Goal: Answer question/provide support: Share knowledge or assist other users

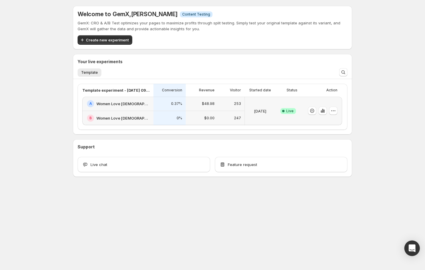
click at [409, 245] on icon "Open Intercom Messenger" at bounding box center [412, 248] width 8 height 8
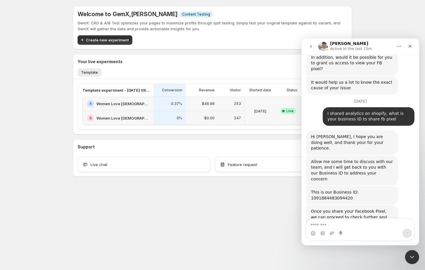
scroll to position [918, 0]
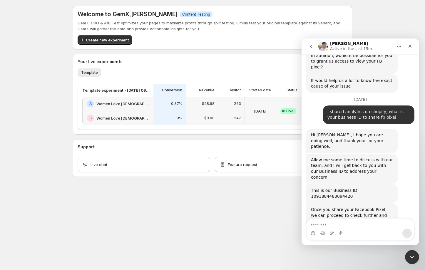
click at [323, 188] on div "This is our Business ID: 1091884483094420" at bounding box center [352, 193] width 82 height 11
copy div "1091884483094420"
click at [316, 222] on textarea "Message…" at bounding box center [359, 223] width 107 height 10
type textarea "**********"
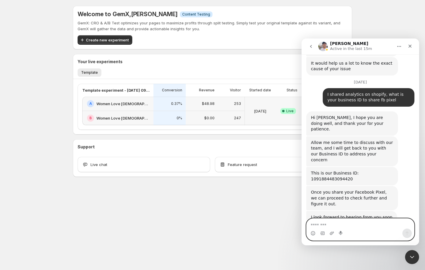
scroll to position [936, 0]
click at [356, 222] on textarea "Message…" at bounding box center [359, 223] width 107 height 10
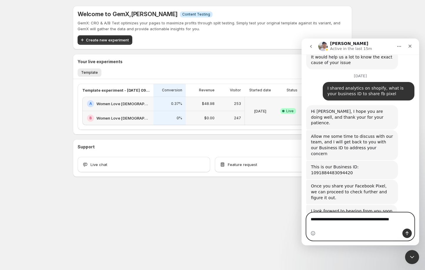
type textarea "**********"
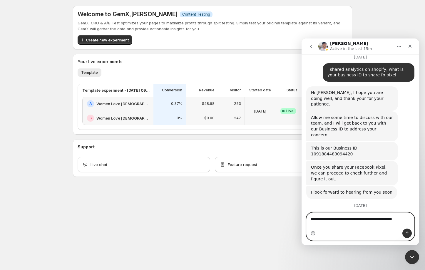
scroll to position [961, 0]
type textarea "**********"
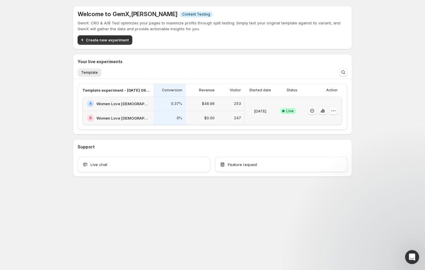
scroll to position [870, 0]
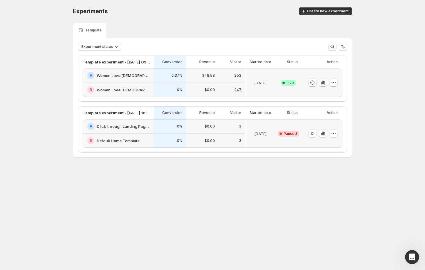
click at [324, 82] on icon "button" at bounding box center [323, 83] width 6 height 6
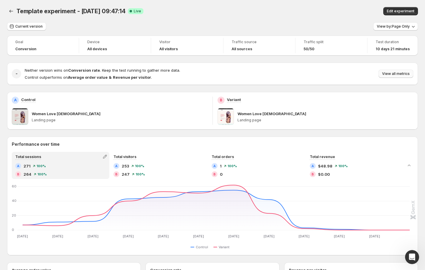
click at [398, 73] on span "View all metrics" at bounding box center [396, 73] width 28 height 5
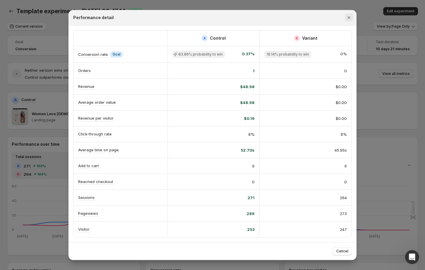
click at [348, 18] on icon "Close" at bounding box center [348, 17] width 2 height 2
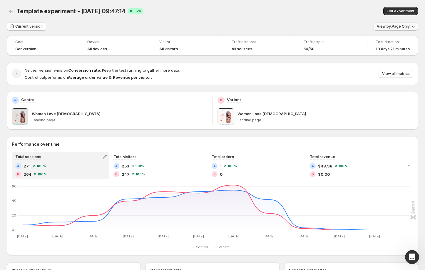
click at [389, 30] on button "View by: Page Only" at bounding box center [395, 26] width 45 height 8
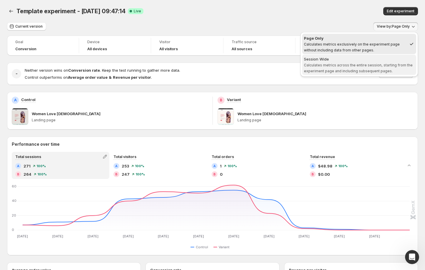
click at [345, 65] on span "Calculates metrics across the entire session, starting from the experiment page…" at bounding box center [358, 68] width 109 height 10
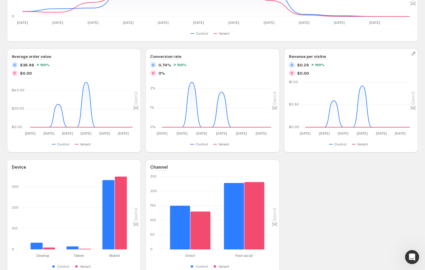
scroll to position [250, 0]
